Goal: Information Seeking & Learning: Learn about a topic

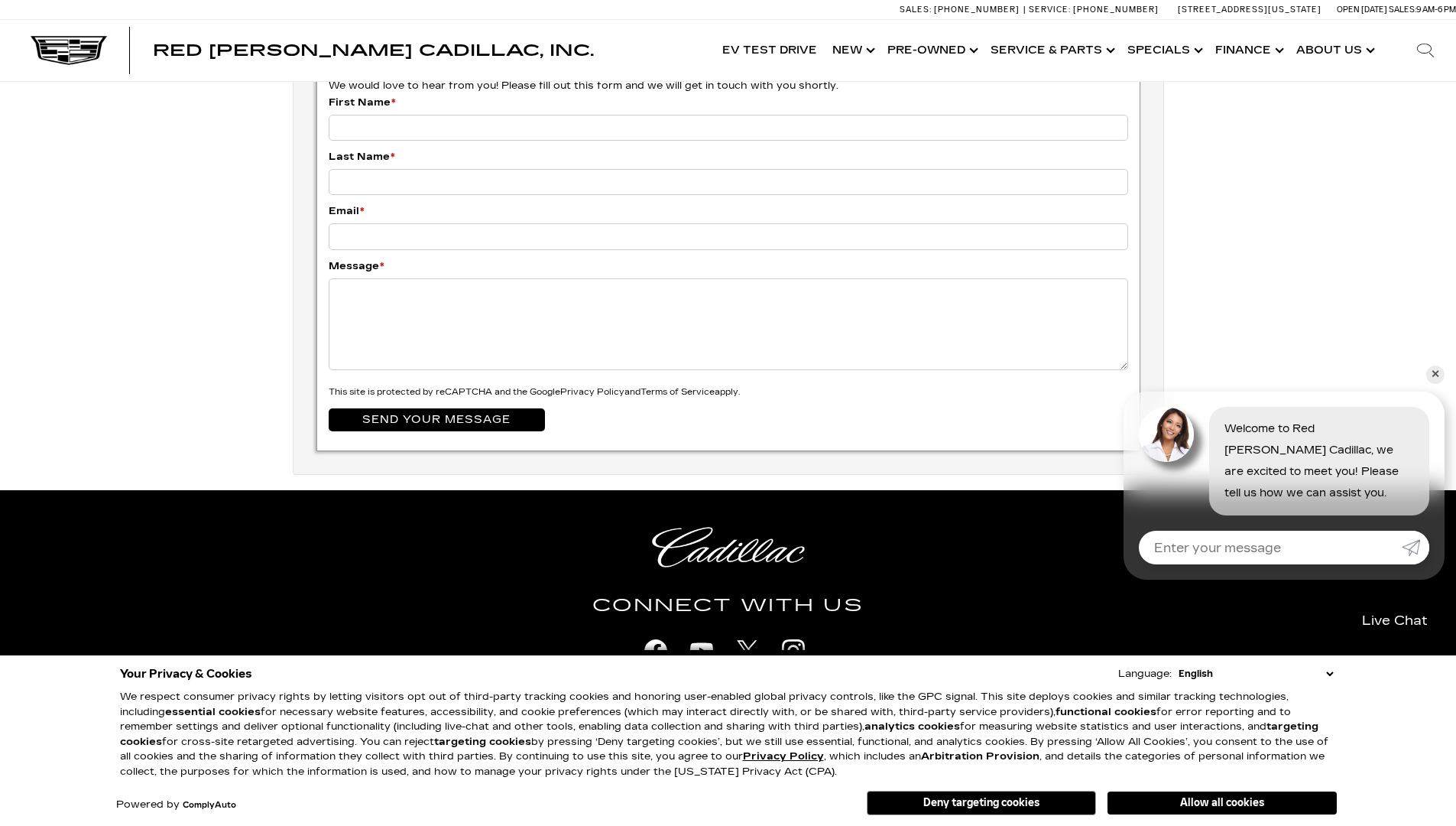
scroll to position [0, 2]
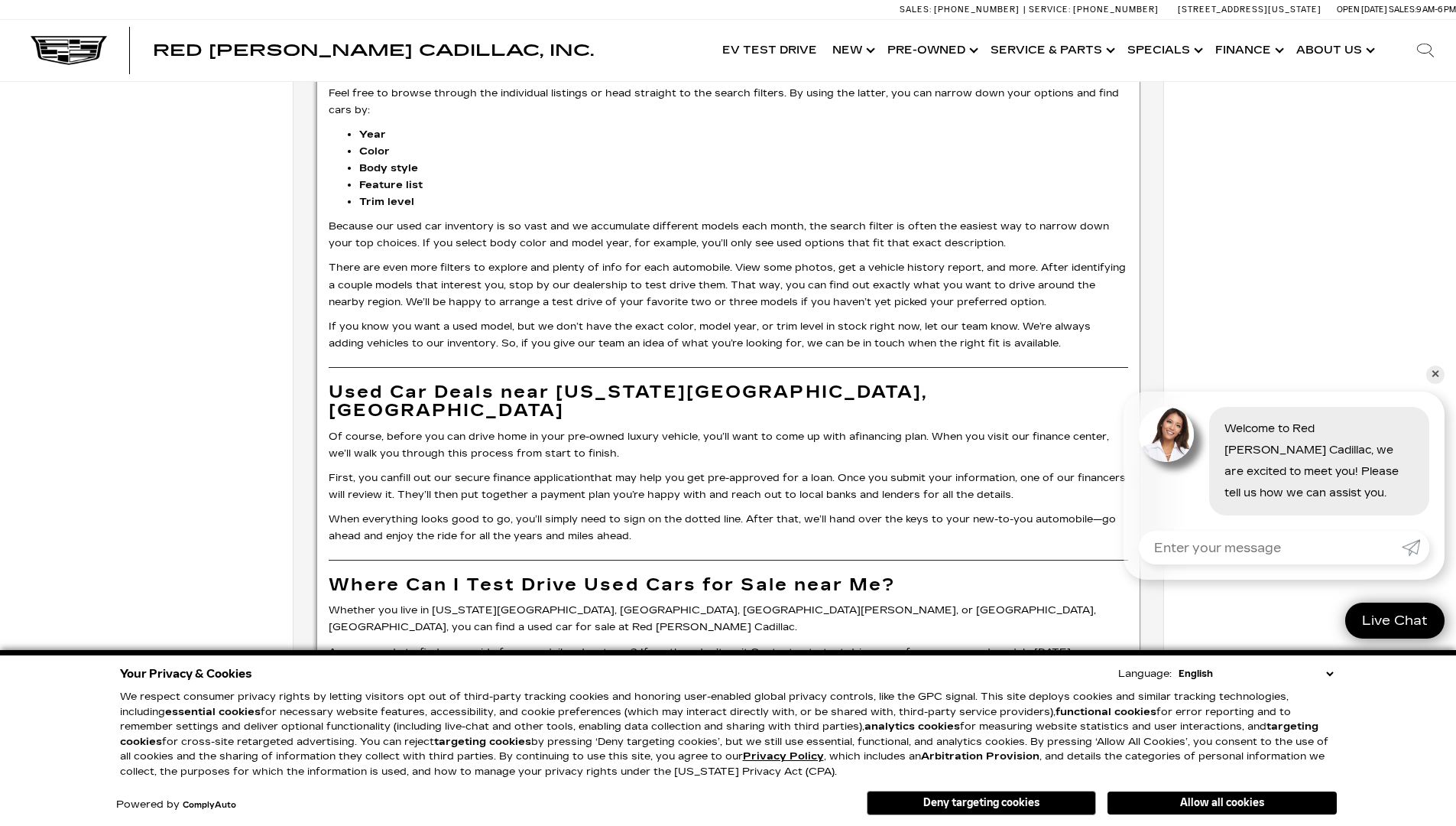
scroll to position [3936, 0]
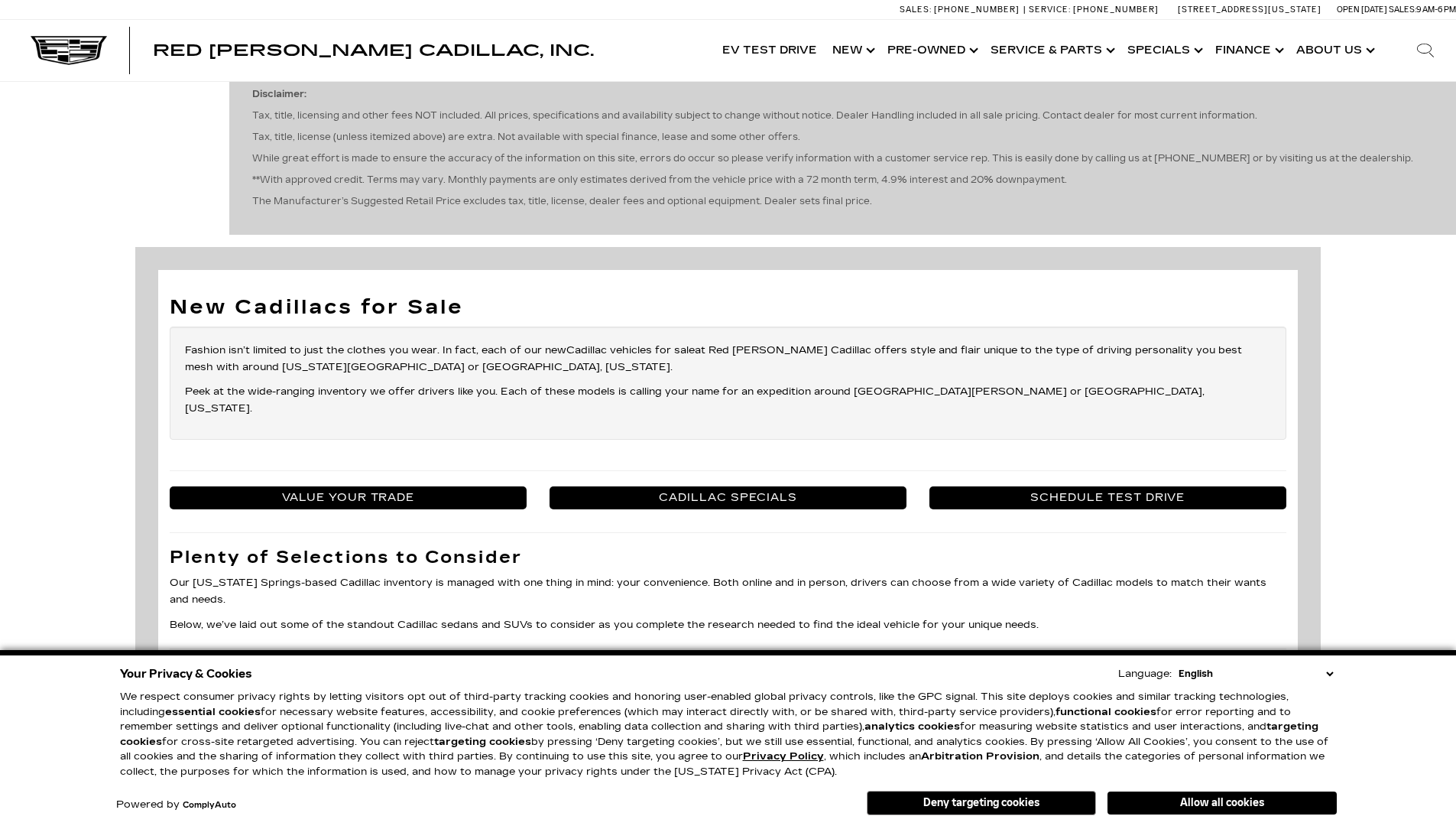
scroll to position [0, 2]
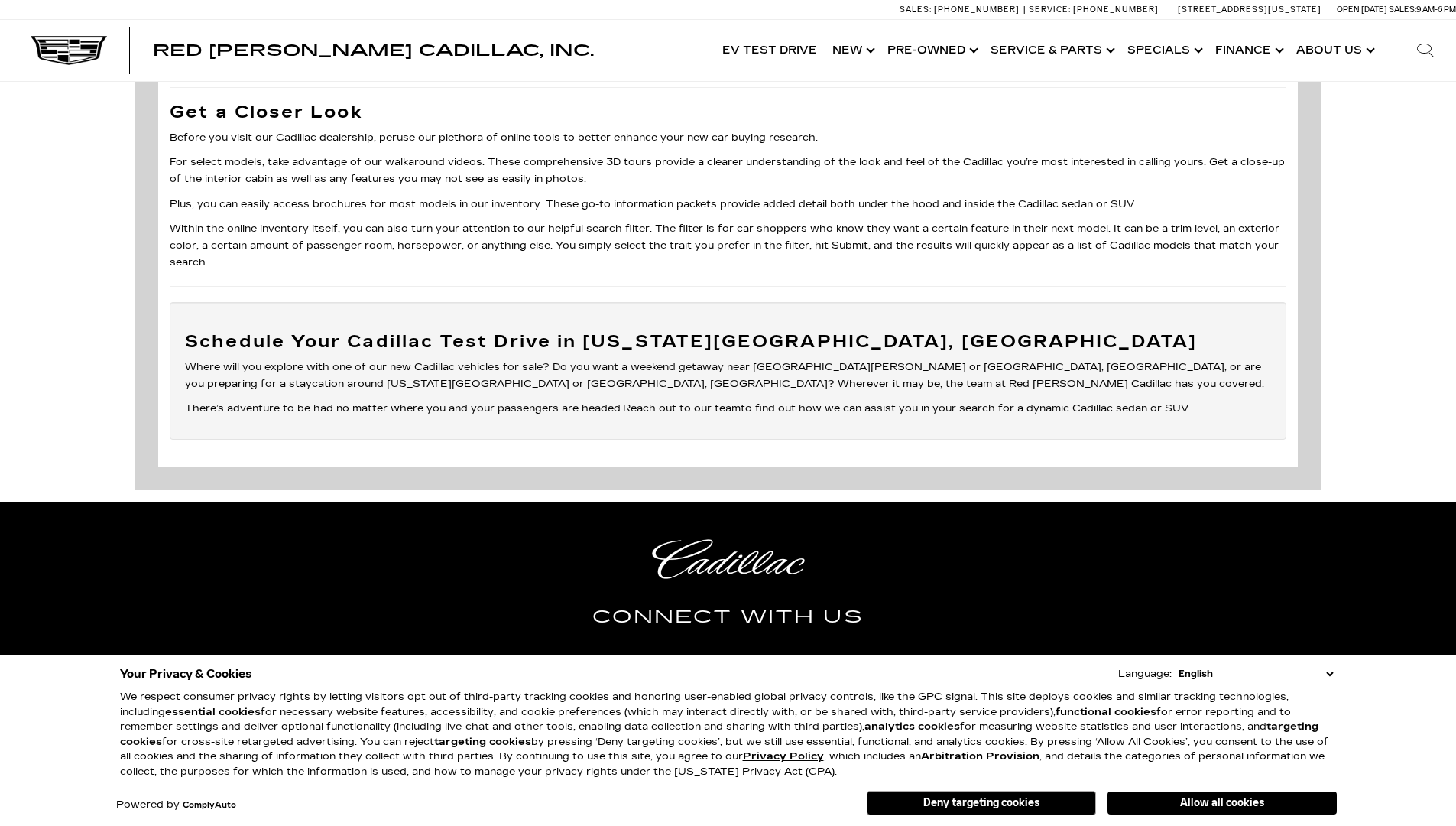
scroll to position [2716, 0]
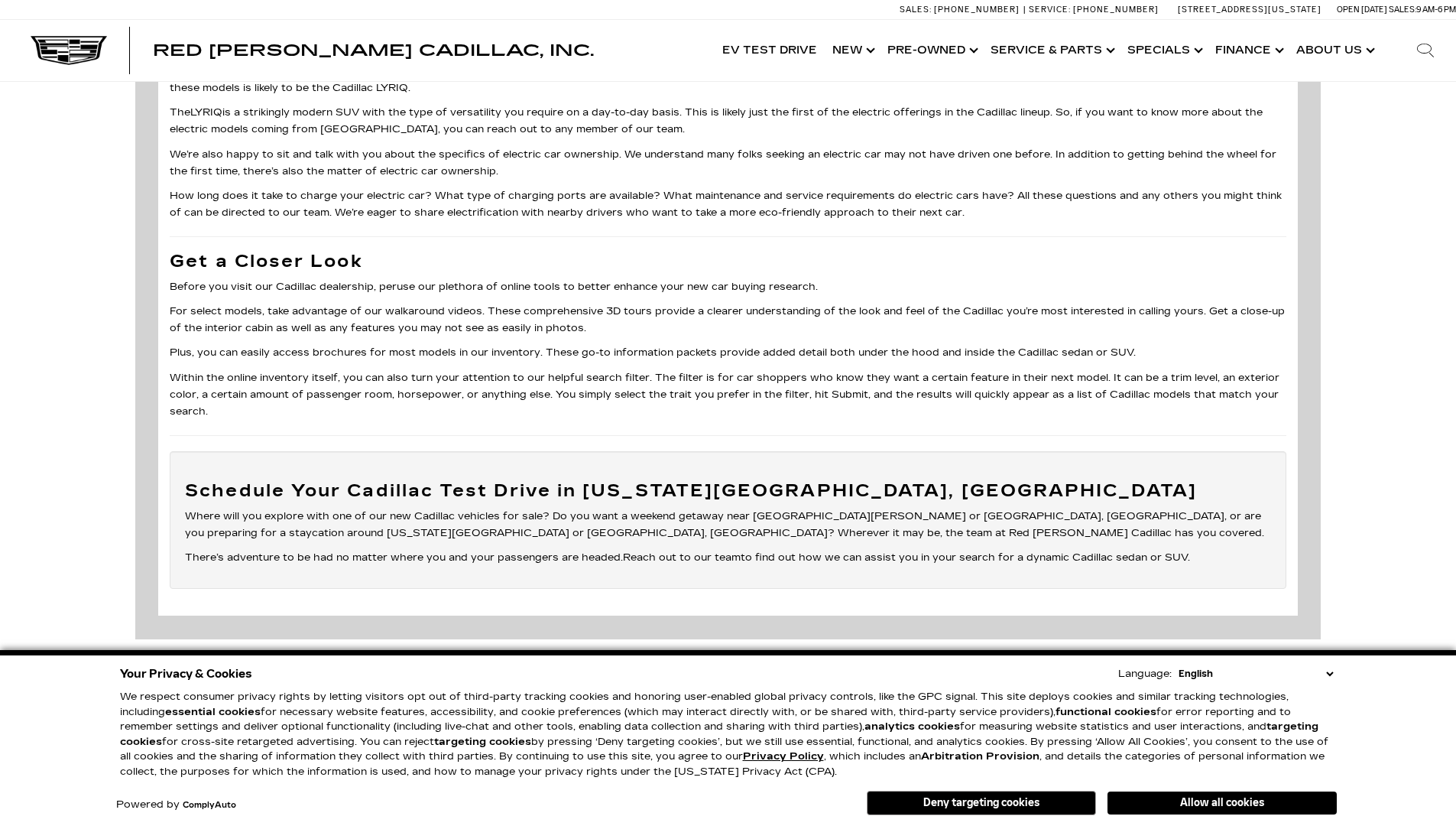
scroll to position [2647, 0]
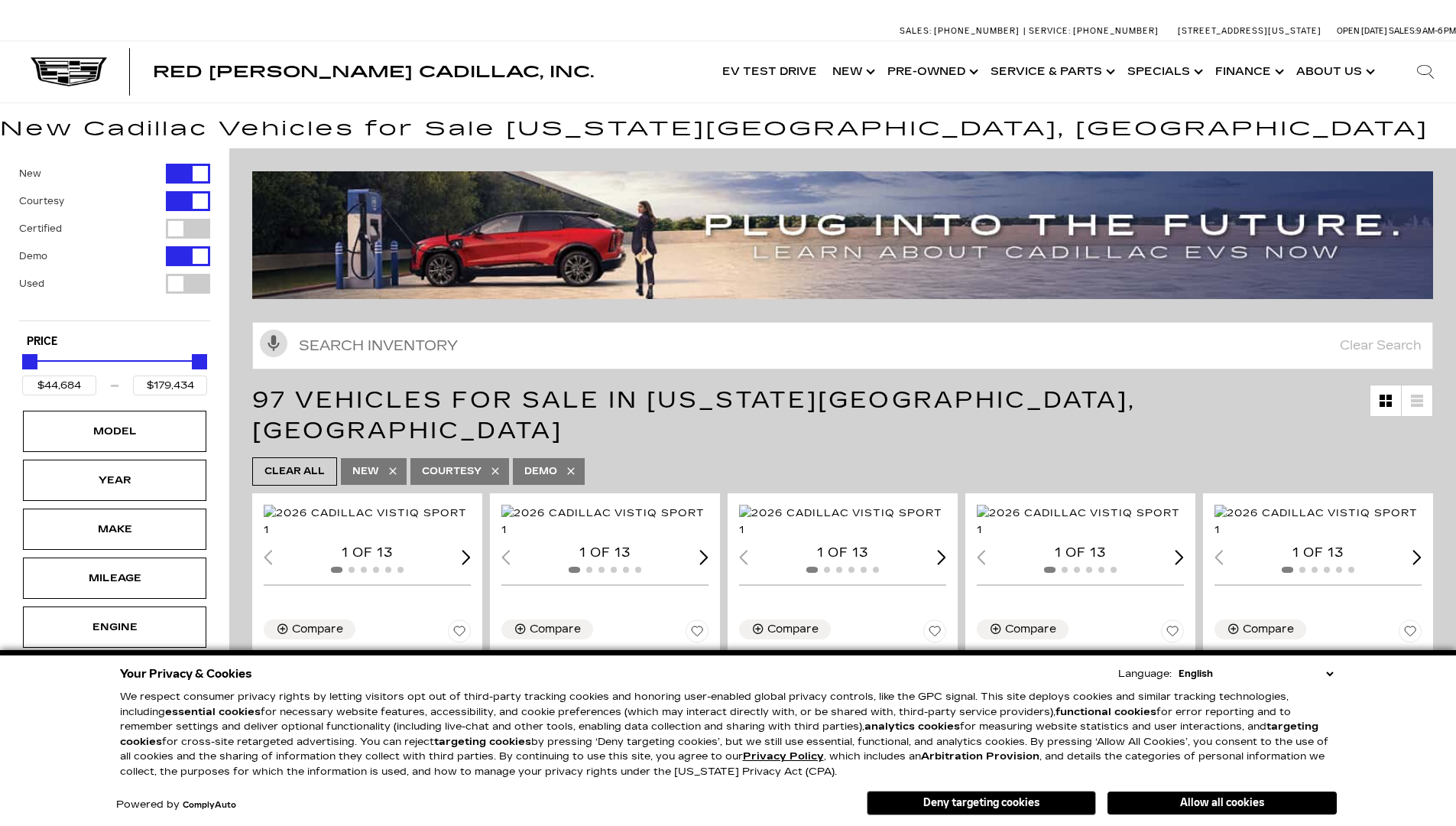
scroll to position [2546, 0]
